Goal: Entertainment & Leisure: Consume media (video, audio)

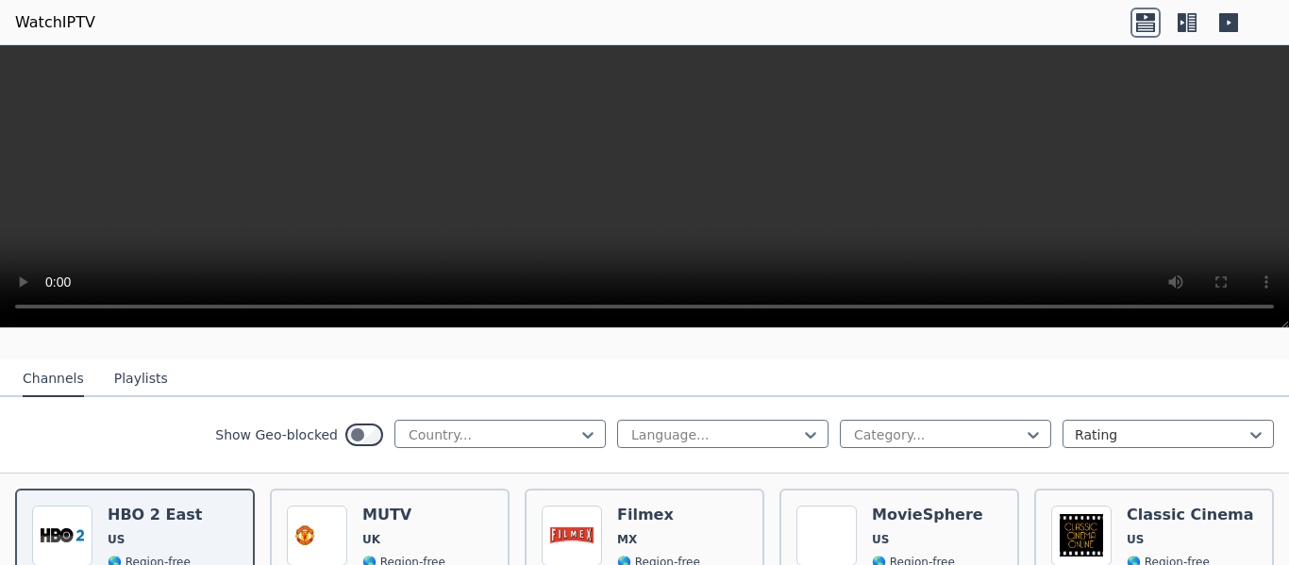
scroll to position [189, 0]
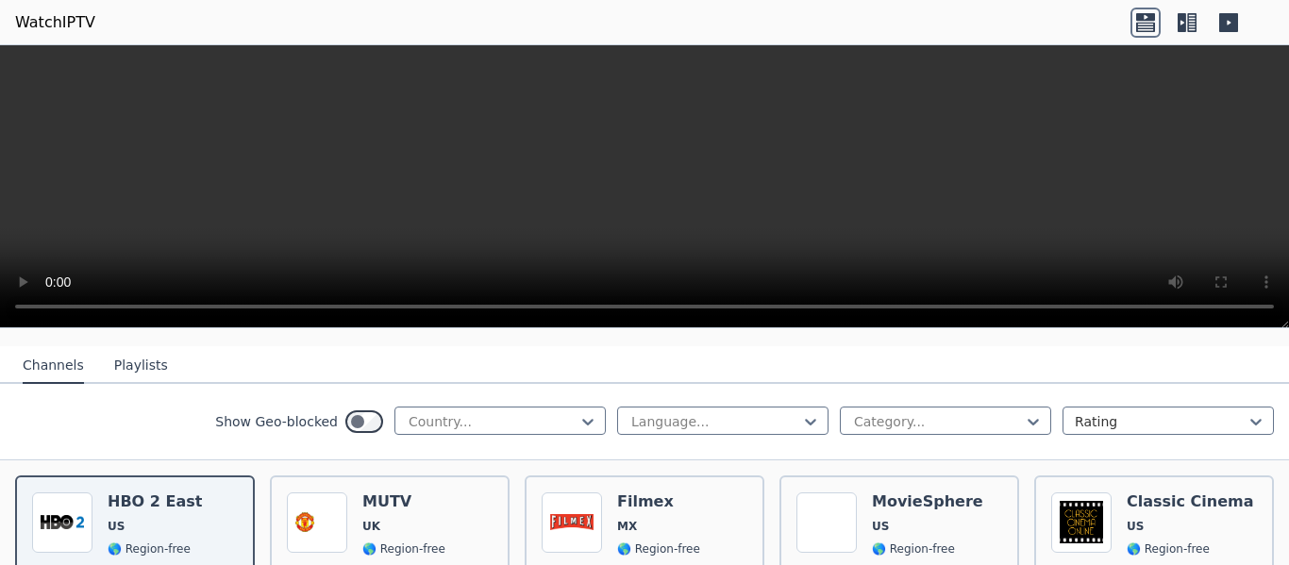
click at [130, 348] on button "Playlists" at bounding box center [141, 366] width 54 height 36
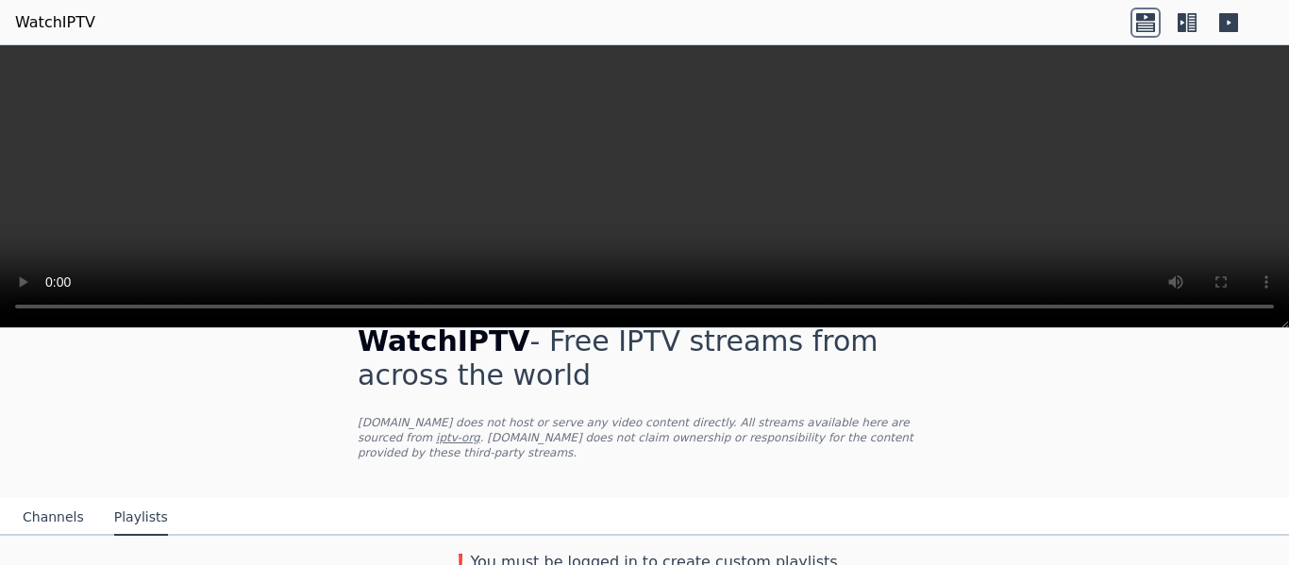
click at [50, 500] on button "Channels" at bounding box center [53, 518] width 61 height 36
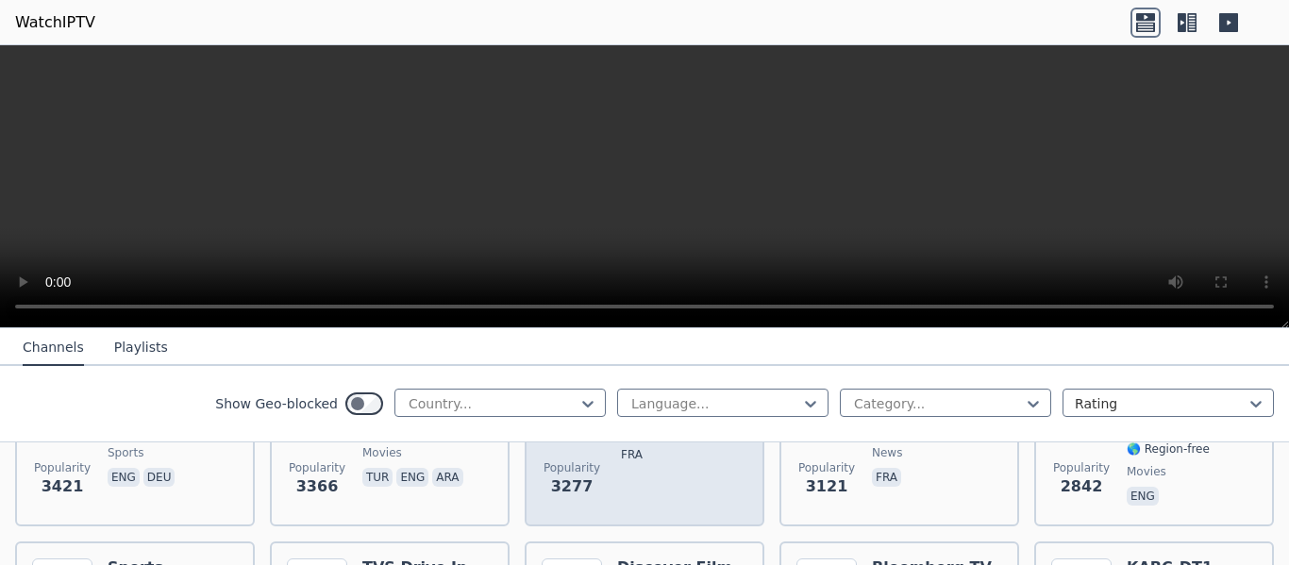
scroll to position [587, 0]
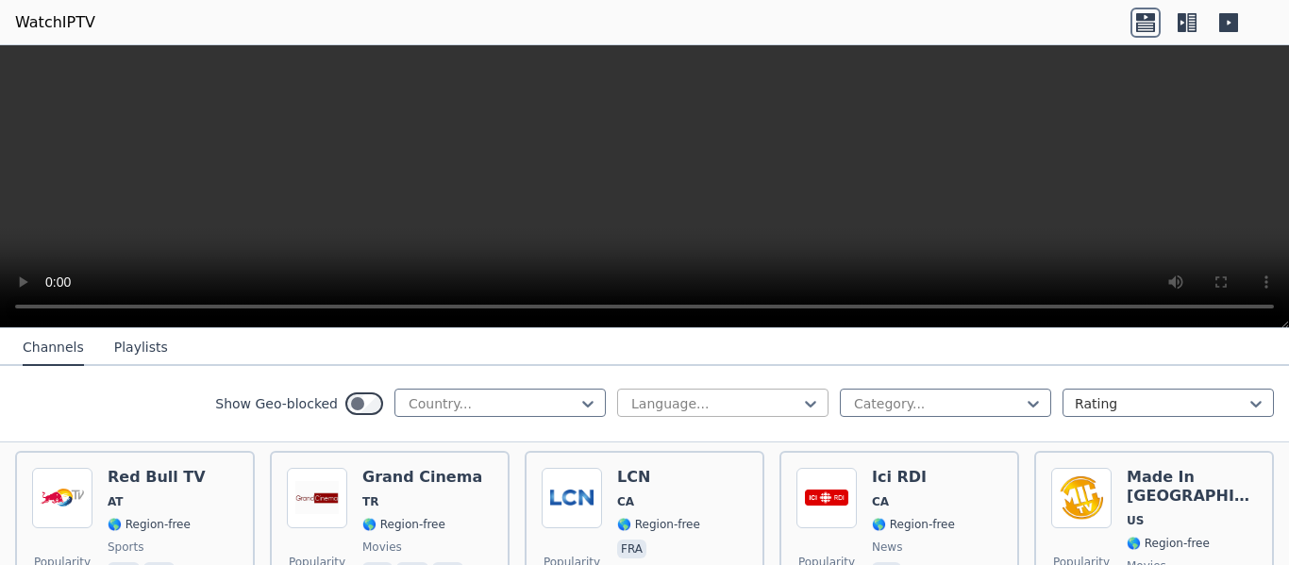
click at [766, 407] on div at bounding box center [715, 403] width 172 height 19
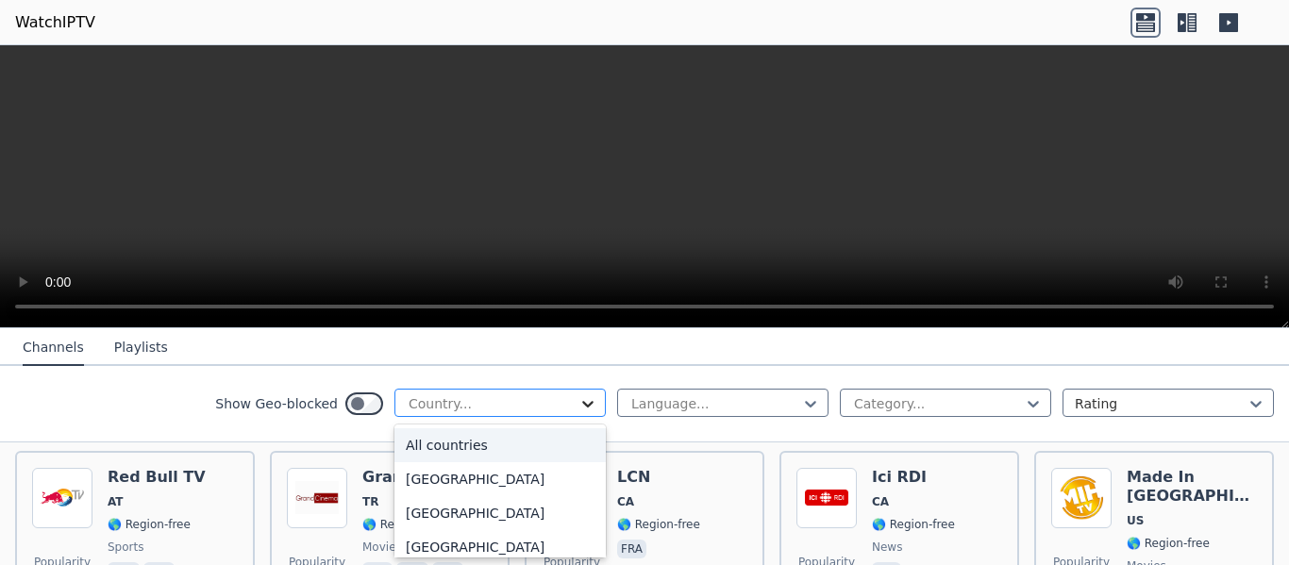
click at [582, 404] on icon at bounding box center [587, 404] width 11 height 7
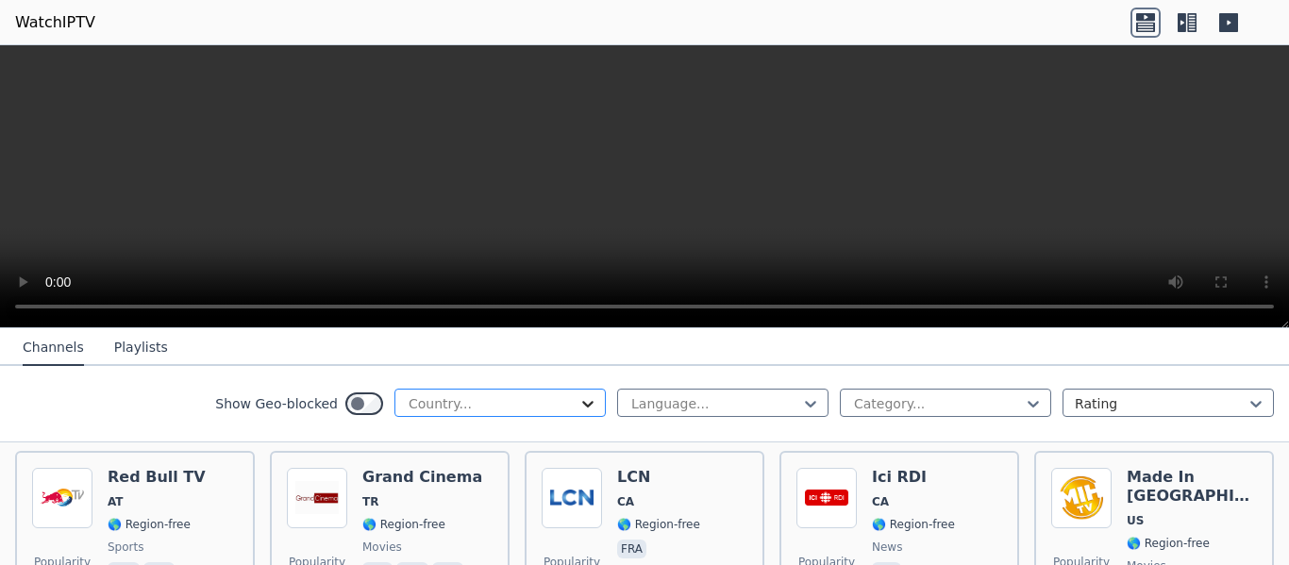
click at [582, 404] on icon at bounding box center [587, 404] width 11 height 7
click at [578, 405] on icon at bounding box center [587, 403] width 19 height 19
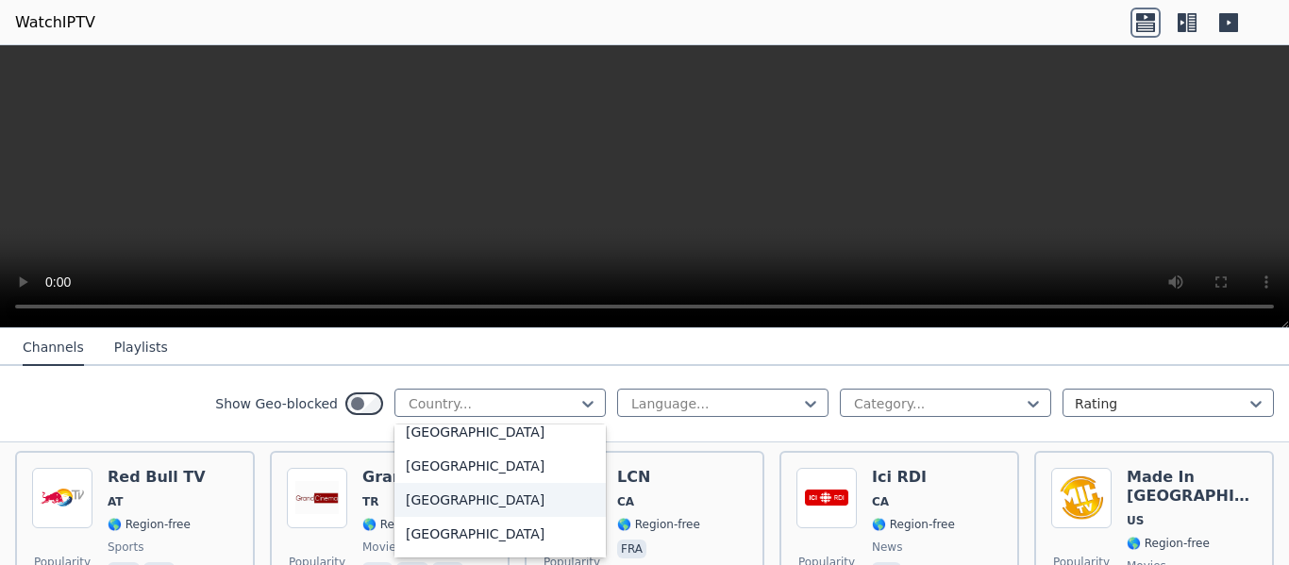
scroll to position [6593, 0]
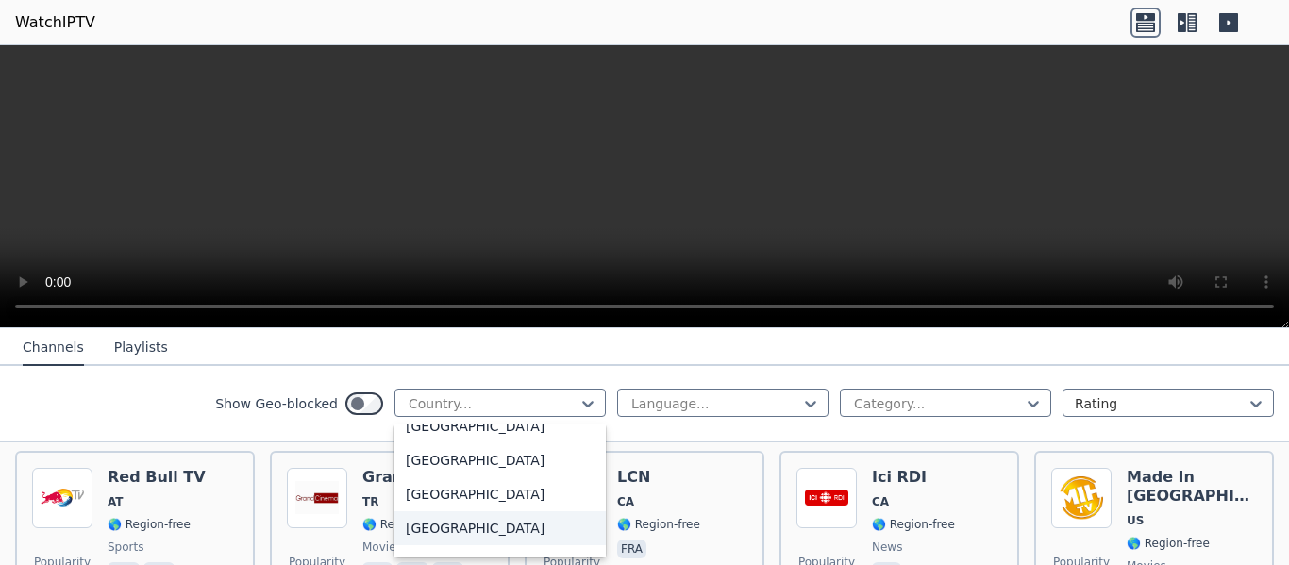
click at [447, 523] on div "[GEOGRAPHIC_DATA]" at bounding box center [499, 528] width 211 height 34
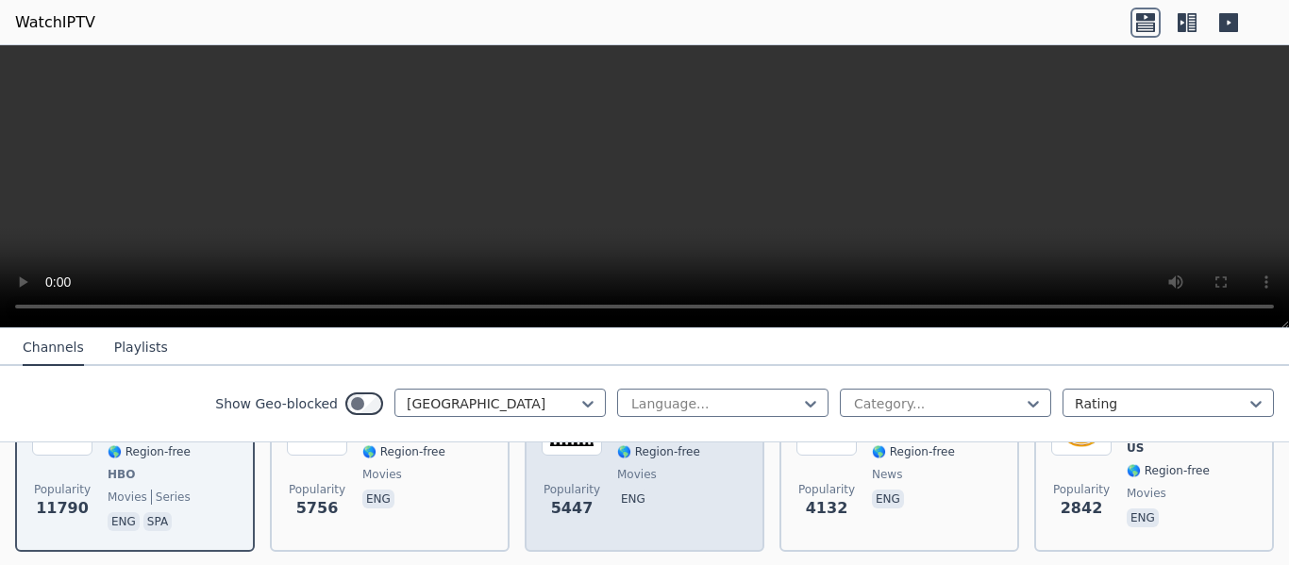
scroll to position [189, 0]
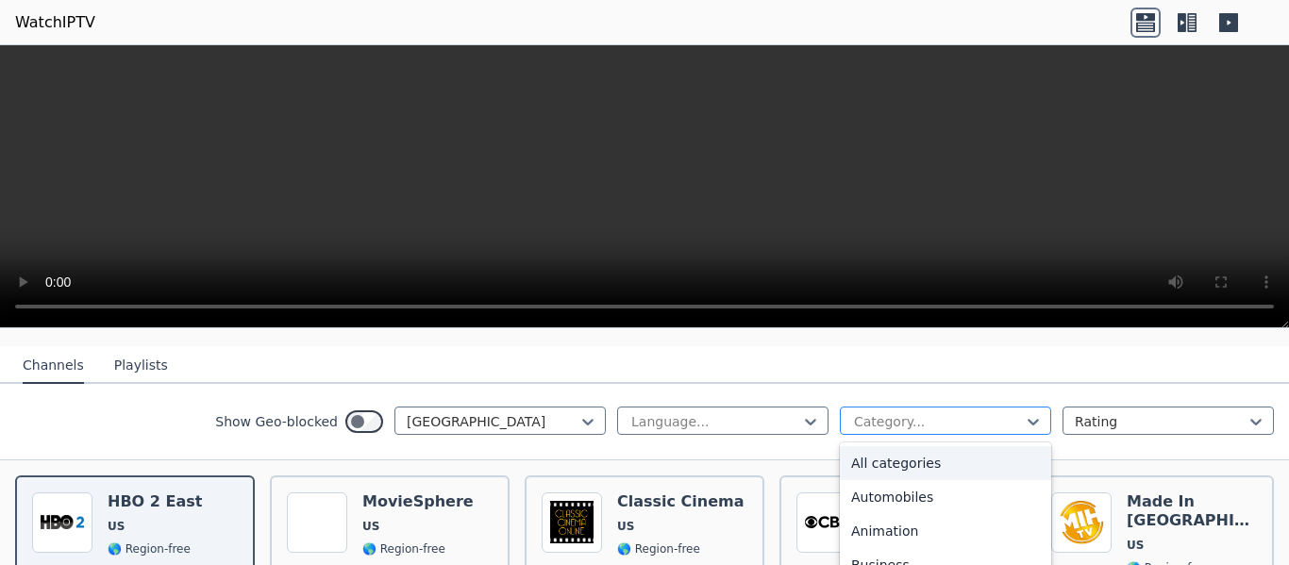
click at [1006, 412] on div at bounding box center [938, 421] width 172 height 19
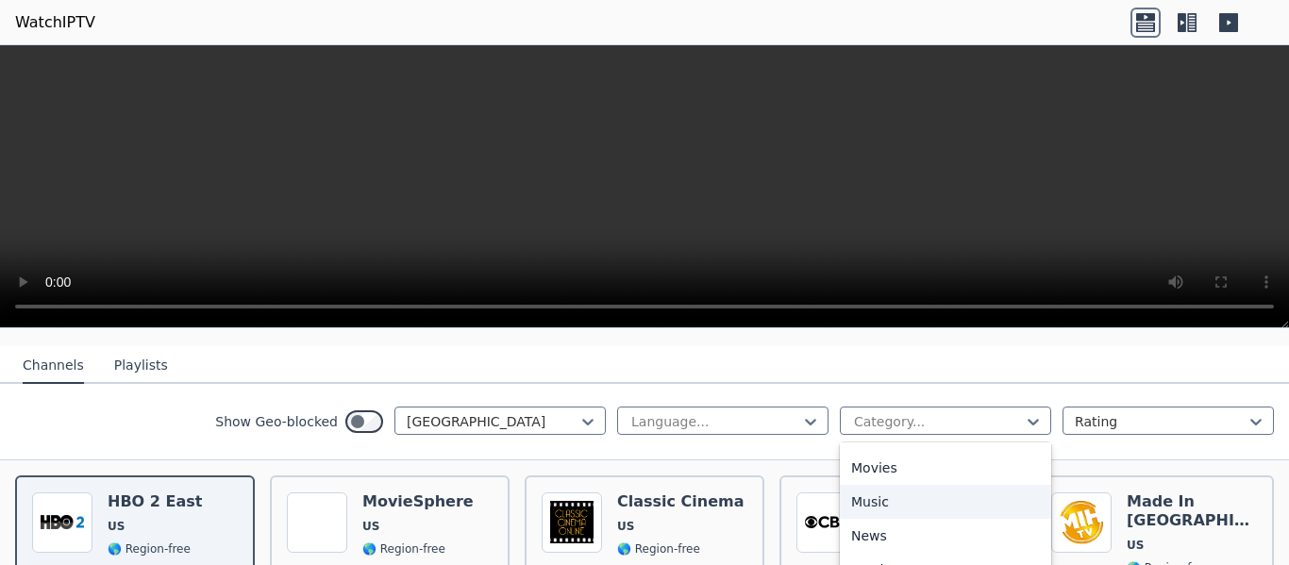
click at [882, 489] on div "Music" at bounding box center [945, 502] width 211 height 34
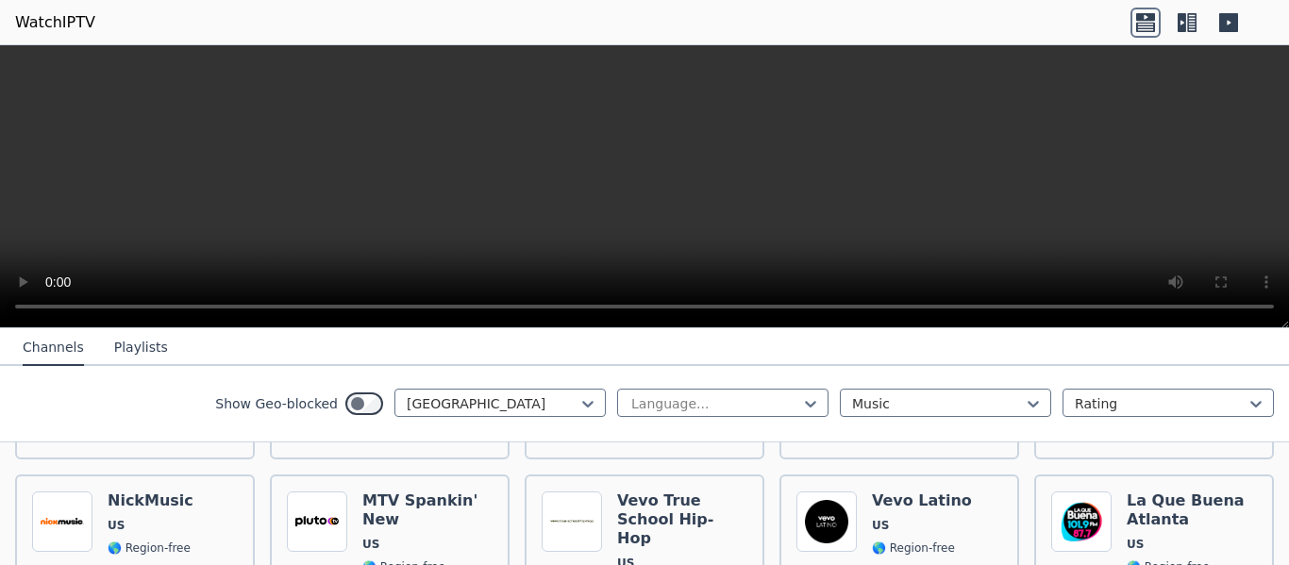
scroll to position [986, 0]
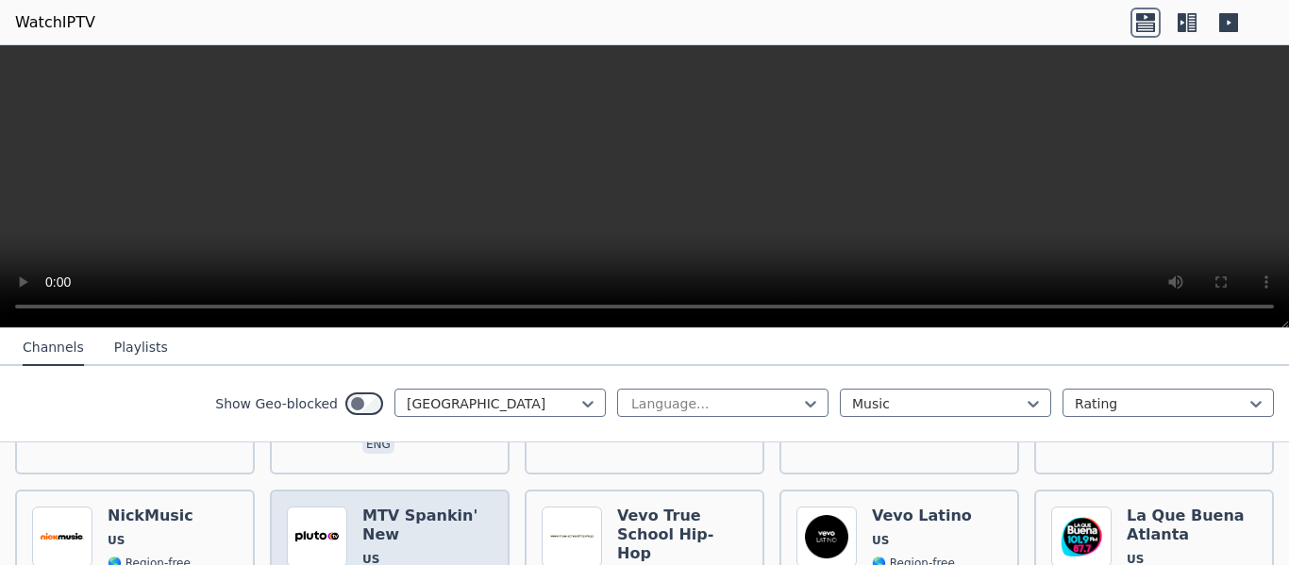
click at [418, 507] on h6 "MTV Spankin' New" at bounding box center [427, 526] width 130 height 38
click at [390, 507] on h6 "MTV Spankin' New" at bounding box center [427, 526] width 130 height 38
click at [382, 507] on h6 "MTV Spankin' New" at bounding box center [427, 526] width 130 height 38
